Goal: Complete Application Form: Complete application form

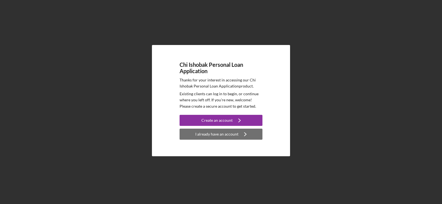
click at [235, 138] on div "I already have an account" at bounding box center [216, 134] width 43 height 11
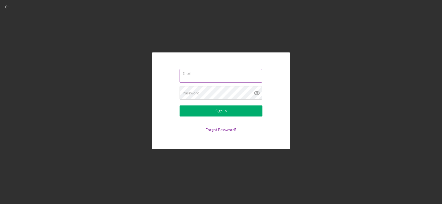
click at [225, 81] on input "Email" at bounding box center [220, 75] width 83 height 13
type input "[EMAIL_ADDRESS][DOMAIN_NAME]"
click at [179, 105] on button "Sign In" at bounding box center [220, 110] width 83 height 11
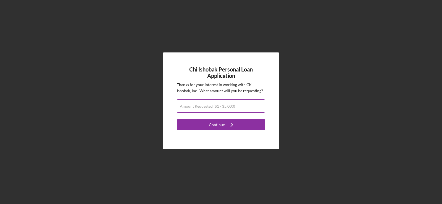
click at [215, 105] on label "Amount Requested ($1 - $5,000)" at bounding box center [207, 106] width 55 height 4
click at [215, 105] on input "Amount Requested ($1 - $5,000)" at bounding box center [221, 105] width 88 height 13
type input "$5,000"
click at [177, 119] on button "Continue Icon/Navigate" at bounding box center [221, 124] width 88 height 11
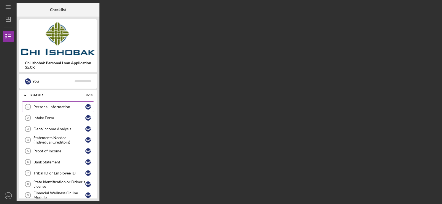
click at [43, 104] on link "Personal Information 1 Personal Information A W" at bounding box center [58, 106] width 72 height 11
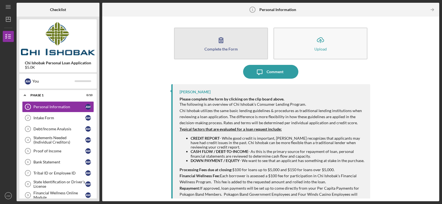
click at [201, 44] on button "Complete the Form Form" at bounding box center [221, 44] width 94 height 32
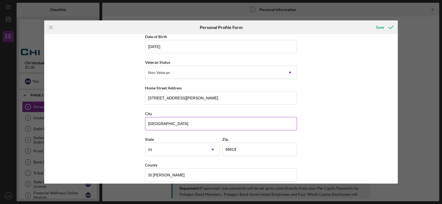
scroll to position [62, 0]
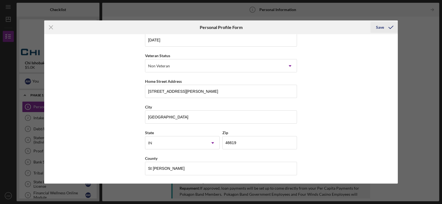
click at [384, 31] on icon "submit" at bounding box center [391, 27] width 14 height 14
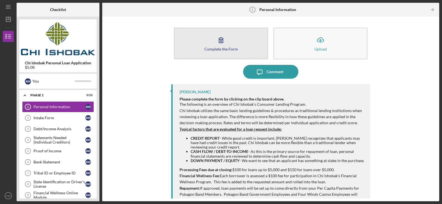
click at [195, 46] on button "Complete the Form Form" at bounding box center [221, 44] width 94 height 32
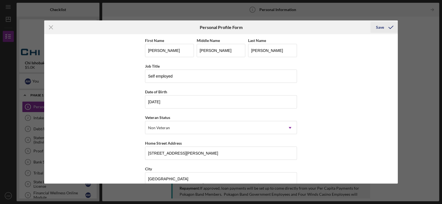
click at [385, 28] on icon "submit" at bounding box center [391, 27] width 14 height 14
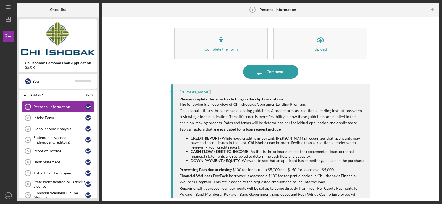
click at [58, 107] on div "Personal Information" at bounding box center [59, 107] width 52 height 4
click at [54, 115] on link "Intake Form 2 Intake Form A W" at bounding box center [58, 117] width 72 height 11
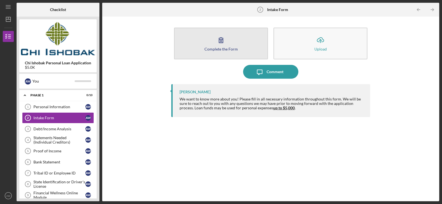
click at [229, 33] on button "Complete the Form Form" at bounding box center [221, 44] width 94 height 32
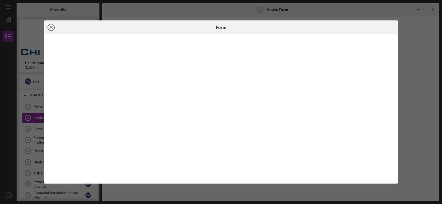
click at [54, 27] on icon "Icon/Close" at bounding box center [51, 27] width 14 height 14
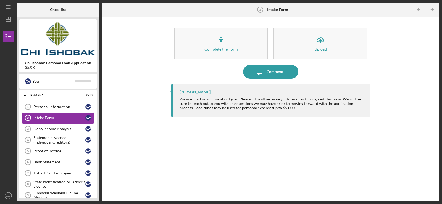
click at [47, 127] on div "Debt/Income Analysis" at bounding box center [59, 129] width 52 height 4
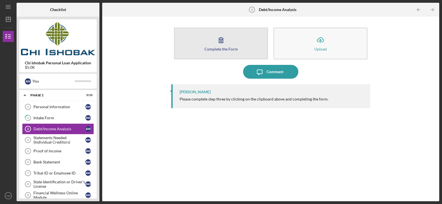
click at [227, 45] on icon "button" at bounding box center [221, 40] width 14 height 14
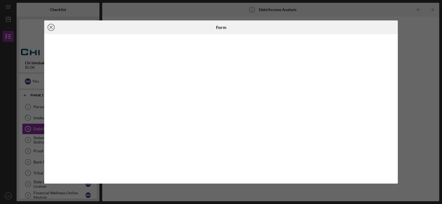
click at [50, 29] on icon "Icon/Close" at bounding box center [51, 27] width 14 height 14
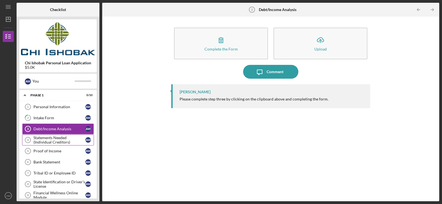
click at [67, 142] on div "Statements Needed (Individual Creditors)" at bounding box center [59, 140] width 52 height 9
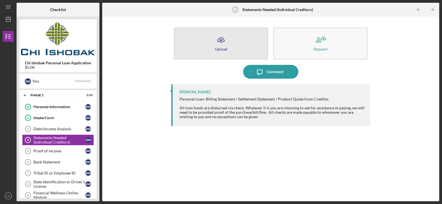
click at [243, 48] on button "Icon/Upload Upload" at bounding box center [221, 44] width 94 height 32
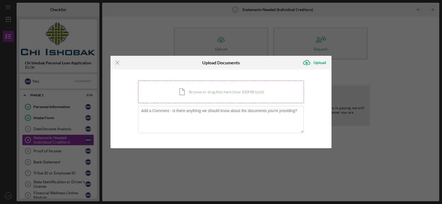
click at [207, 90] on div "Icon/Document Browse or drag files here (max 100MB total) Tap to choose files o…" at bounding box center [221, 92] width 166 height 23
click at [191, 94] on div "Icon/Document Browse or drag files here (max 100MB total) Tap to choose files o…" at bounding box center [221, 92] width 166 height 23
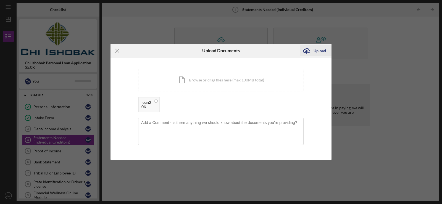
click at [318, 52] on div "Upload" at bounding box center [319, 50] width 12 height 11
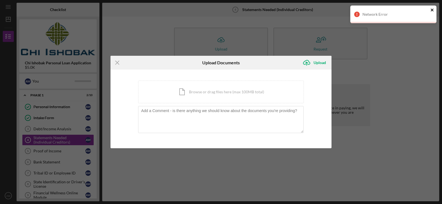
click at [431, 10] on icon "close" at bounding box center [431, 10] width 3 height 3
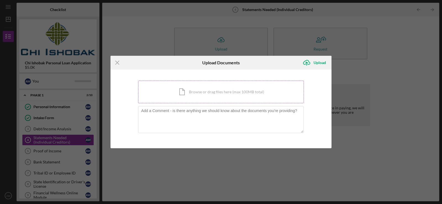
click at [202, 96] on div "Icon/Document Browse or drag files here (max 100MB total) Tap to choose files o…" at bounding box center [221, 92] width 166 height 23
click at [194, 89] on div "Icon/Document Browse or drag files here (max 100MB total) Tap to choose files o…" at bounding box center [221, 92] width 166 height 23
click at [111, 63] on icon "Icon/Menu Close" at bounding box center [117, 63] width 14 height 14
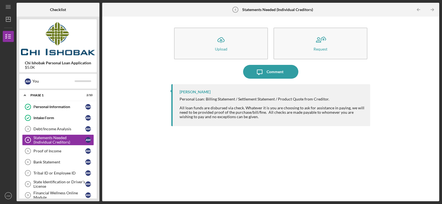
click at [117, 62] on div "Icon/Upload Upload Request Icon/Message Comment [PERSON_NAME] Personal Loan: Bi…" at bounding box center [270, 108] width 331 height 179
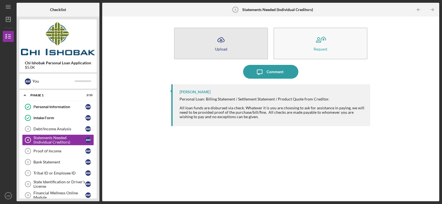
click at [230, 49] on button "Icon/Upload Upload" at bounding box center [221, 44] width 94 height 32
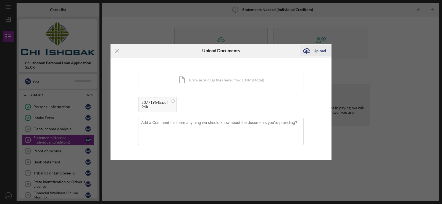
click at [315, 51] on div "Upload" at bounding box center [319, 50] width 12 height 11
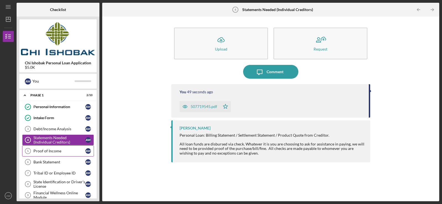
click at [56, 150] on div "Proof of Income" at bounding box center [59, 151] width 52 height 4
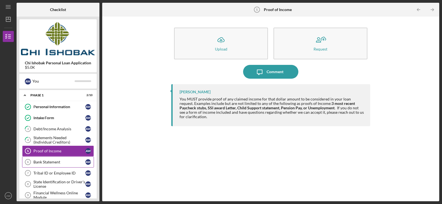
click at [58, 163] on div "Bank Statement" at bounding box center [59, 162] width 52 height 4
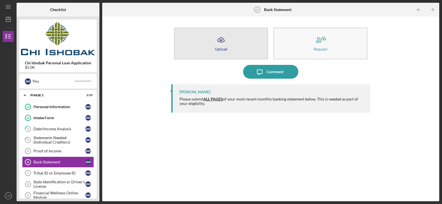
click at [218, 50] on div "Upload" at bounding box center [221, 49] width 12 height 4
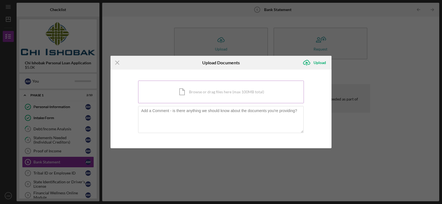
click at [206, 92] on div "Icon/Document Browse or drag files here (max 100MB total) Tap to choose files o…" at bounding box center [221, 92] width 166 height 23
click at [117, 60] on icon "Icon/Menu Close" at bounding box center [117, 63] width 14 height 14
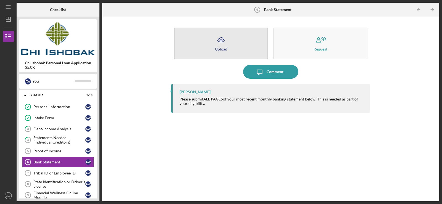
click at [230, 49] on button "Icon/Upload Upload" at bounding box center [221, 44] width 94 height 32
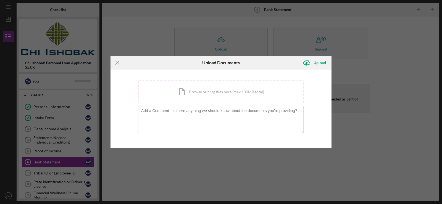
click at [211, 89] on div "Icon/Document Browse or drag files here (max 100MB total) Tap to choose files o…" at bounding box center [221, 92] width 166 height 23
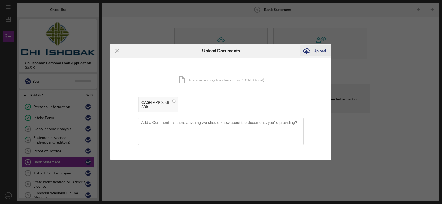
click at [320, 50] on div "Upload" at bounding box center [319, 50] width 12 height 11
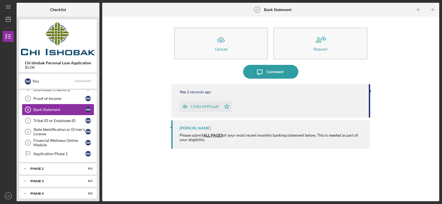
scroll to position [56, 0]
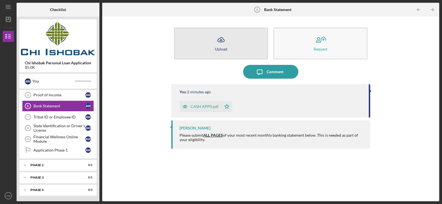
click at [222, 41] on icon "Icon/Upload" at bounding box center [221, 40] width 14 height 14
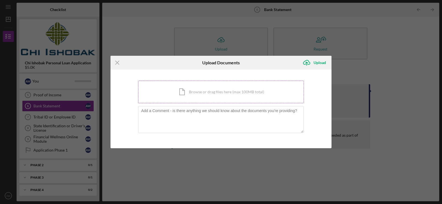
click at [189, 90] on div "Icon/Document Browse or drag files here (max 100MB total) Tap to choose files o…" at bounding box center [221, 92] width 166 height 23
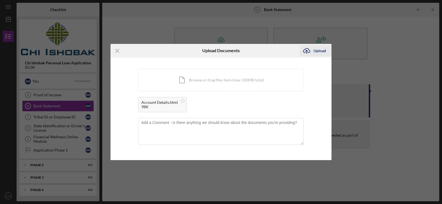
click at [311, 49] on icon "Icon/Upload" at bounding box center [306, 51] width 14 height 14
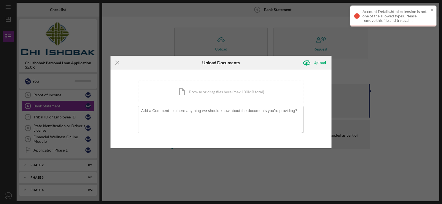
click at [388, 18] on div "Account Details.html extension is not one of the allowed types. Please remove t…" at bounding box center [395, 15] width 66 height 13
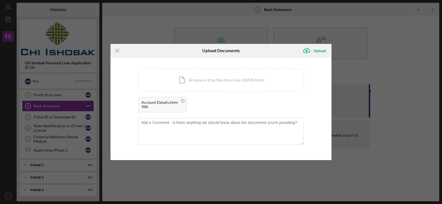
click at [181, 100] on circle at bounding box center [182, 100] width 3 height 3
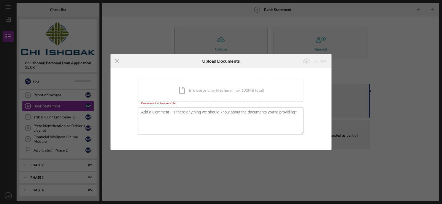
click at [184, 73] on div "You're uploading documents related to Bank Statement . Icon/Document Browse or …" at bounding box center [220, 109] width 221 height 82
click at [179, 95] on div "Icon/Document Browse or drag files here (max 100MB total) Tap to choose files o…" at bounding box center [221, 90] width 166 height 23
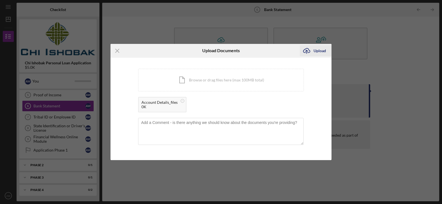
click at [317, 52] on div "Upload" at bounding box center [319, 50] width 12 height 11
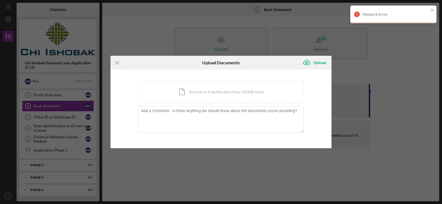
click at [434, 10] on div "Network Error" at bounding box center [393, 15] width 86 height 18
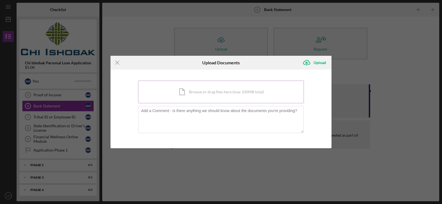
click at [212, 89] on div "Icon/Document Browse or drag files here (max 100MB total) Tap to choose files o…" at bounding box center [221, 92] width 166 height 23
